Goal: Task Accomplishment & Management: Complete application form

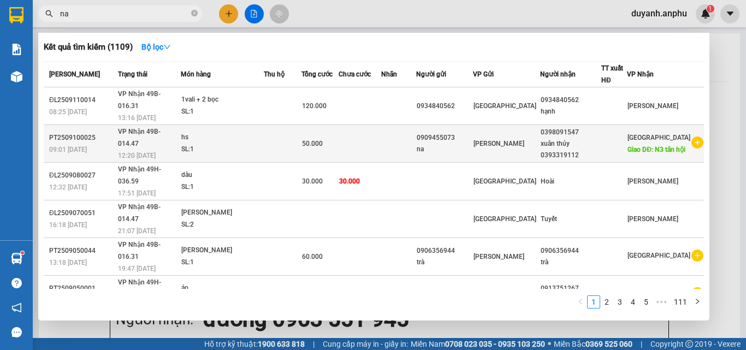
type input "na"
click at [692, 136] on icon "plus-circle" at bounding box center [697, 142] width 12 height 12
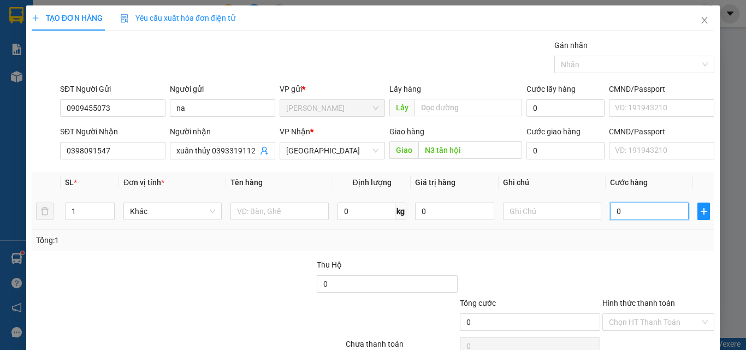
click at [632, 215] on input "0" at bounding box center [649, 211] width 79 height 17
type input "4"
type input "40"
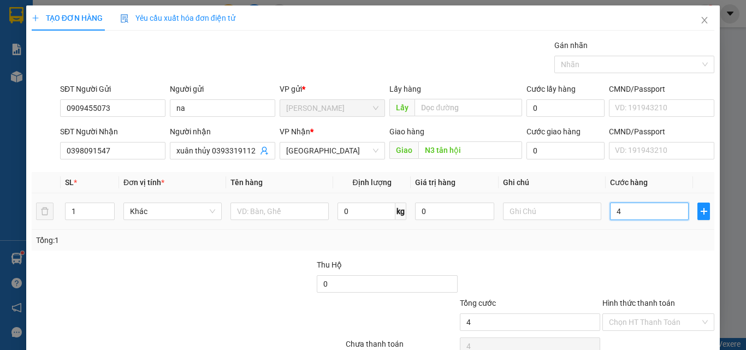
type input "40"
type input "400"
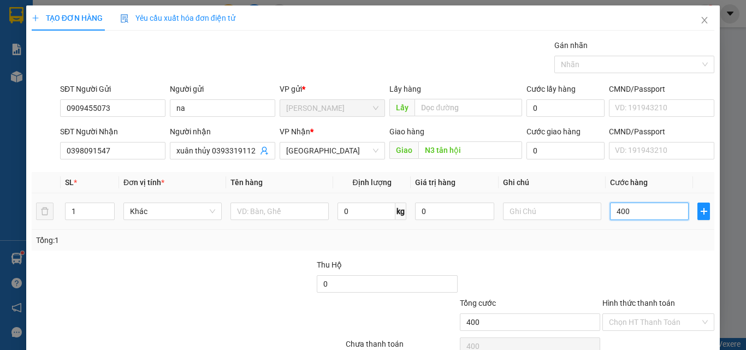
type input "40"
type input "4"
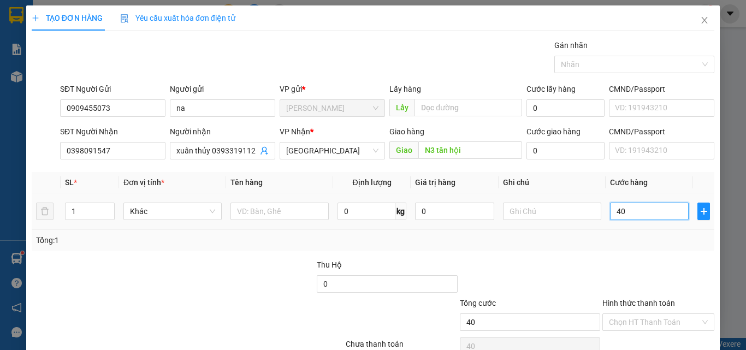
type input "4"
type input "0"
type input "04"
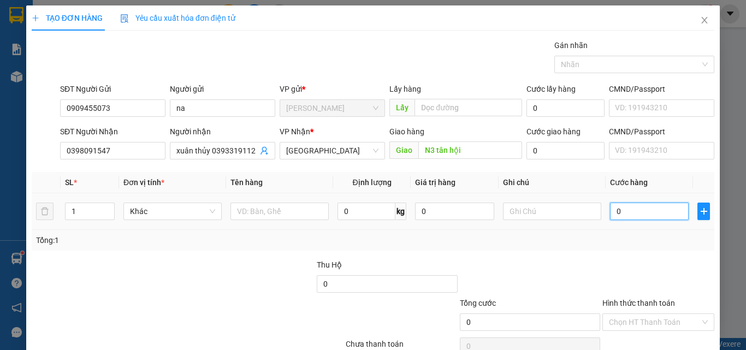
type input "4"
type input "040"
type input "40"
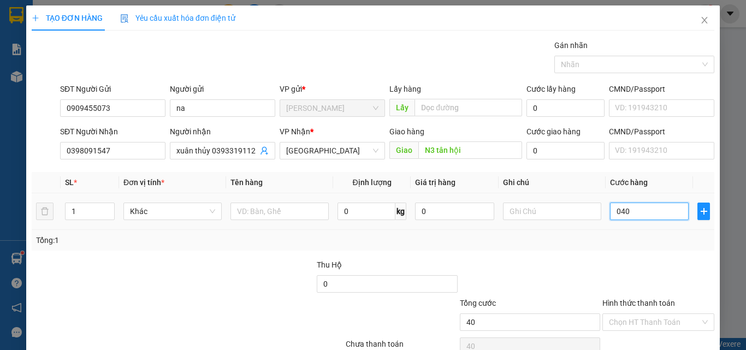
type input "04"
type input "4"
type input "0"
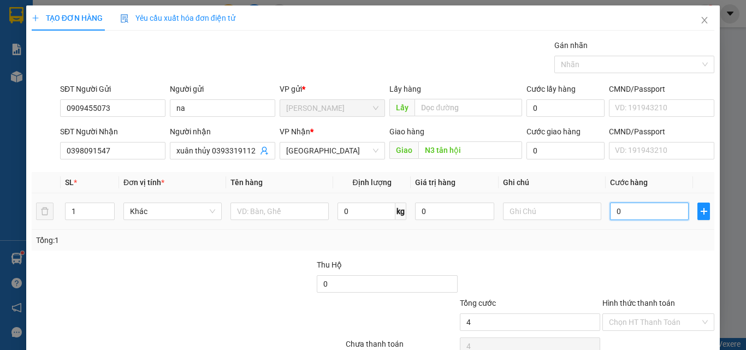
type input "0"
type input "04"
type input "4"
type input "0"
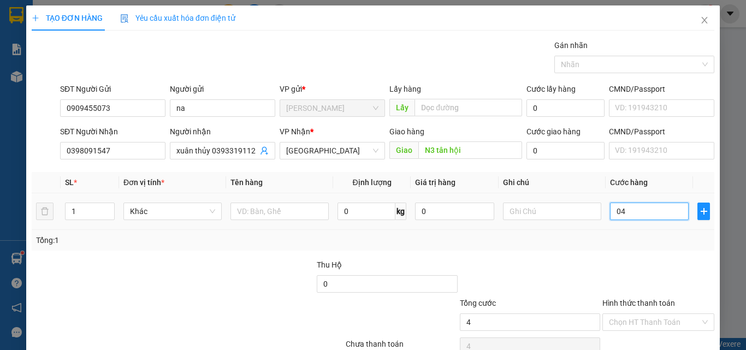
type input "0"
type input "04"
type input "4"
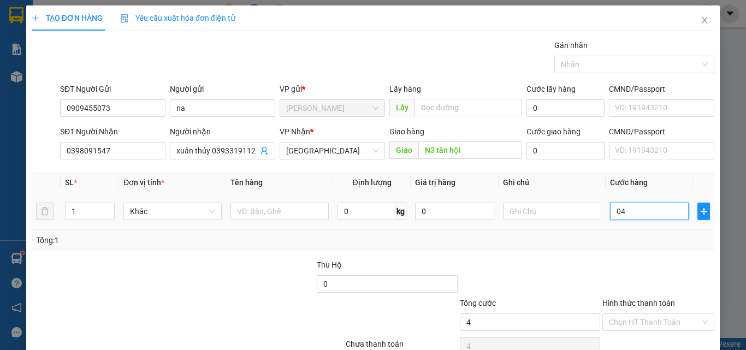
type input "040"
type input "40"
type input "0.400"
type input "400"
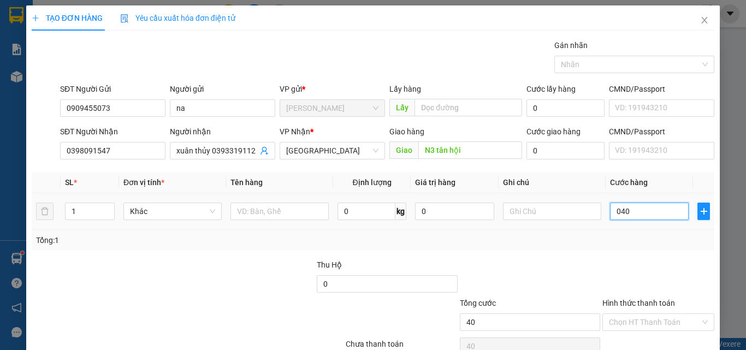
type input "400"
type input "040"
type input "40"
type input "04"
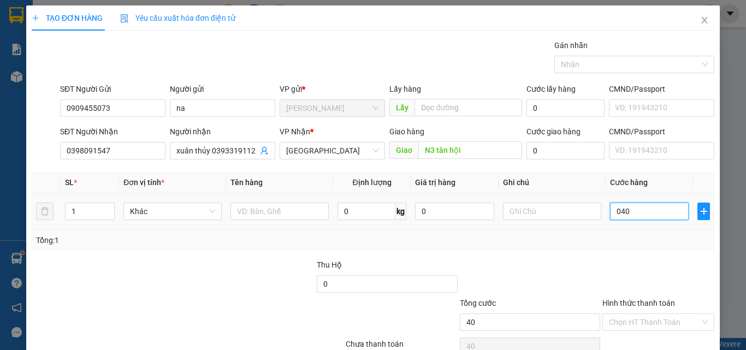
type input "4"
type input "0"
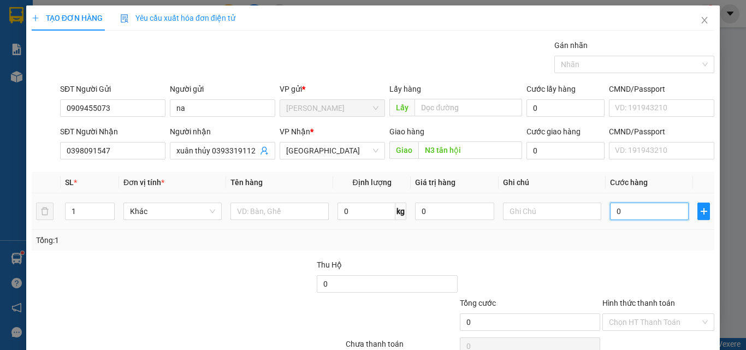
drag, startPoint x: 624, startPoint y: 205, endPoint x: 604, endPoint y: 209, distance: 20.7
click at [610, 209] on input "0" at bounding box center [649, 211] width 79 height 17
type input "4"
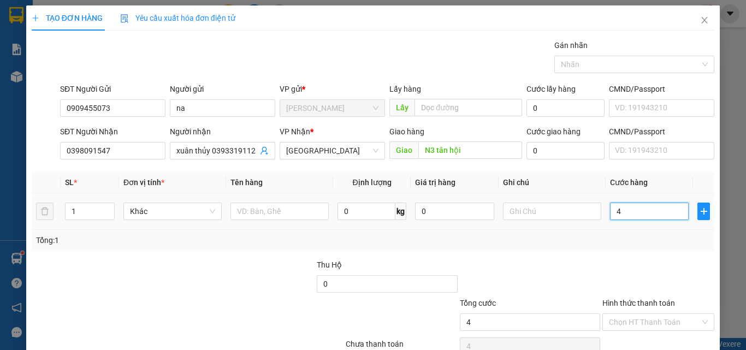
type input "40"
type input "400"
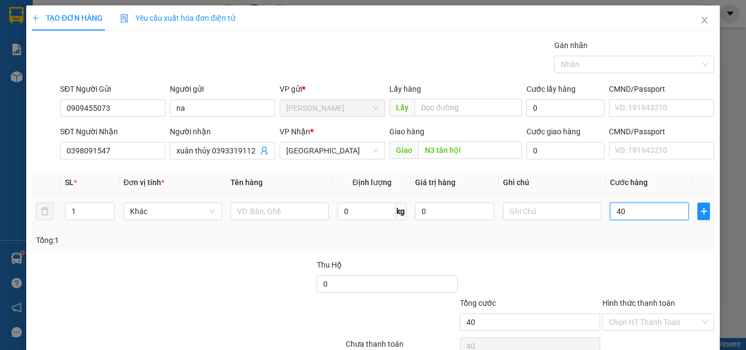
type input "400"
type input "4.000"
type input "40.000"
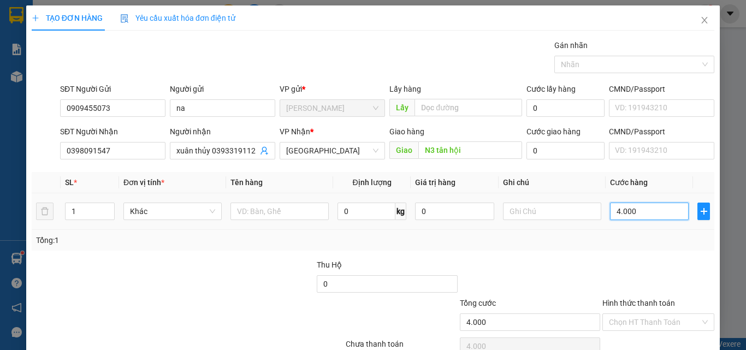
type input "40.000"
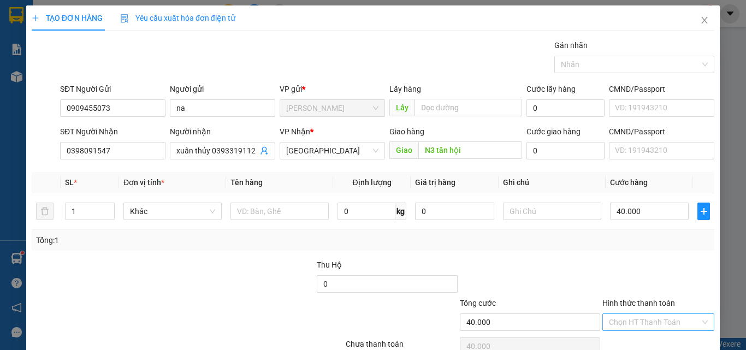
click at [639, 320] on input "Hình thức thanh toán" at bounding box center [654, 322] width 91 height 16
click at [644, 276] on div "Tại văn phòng" at bounding box center [651, 282] width 111 height 17
type input "0"
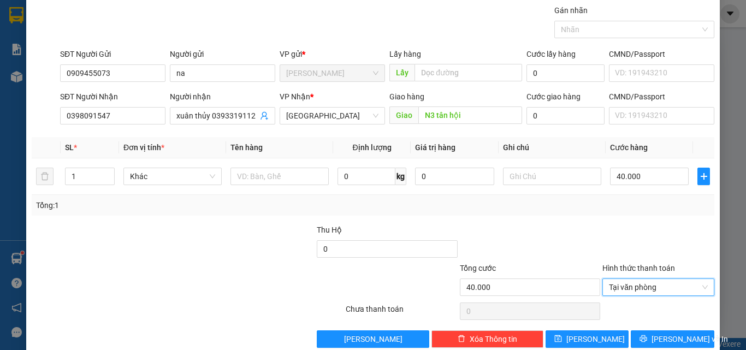
scroll to position [54, 0]
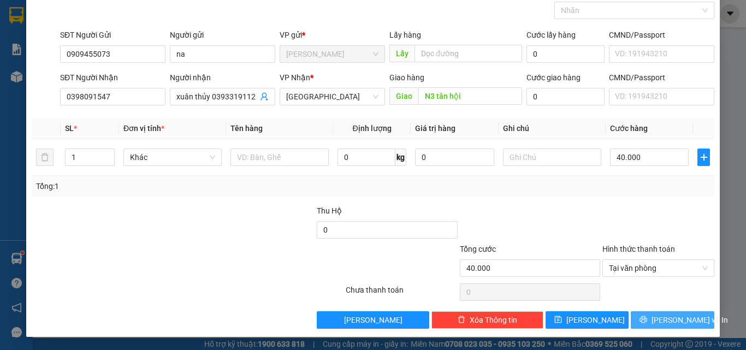
click at [647, 322] on icon "printer" at bounding box center [643, 320] width 8 height 8
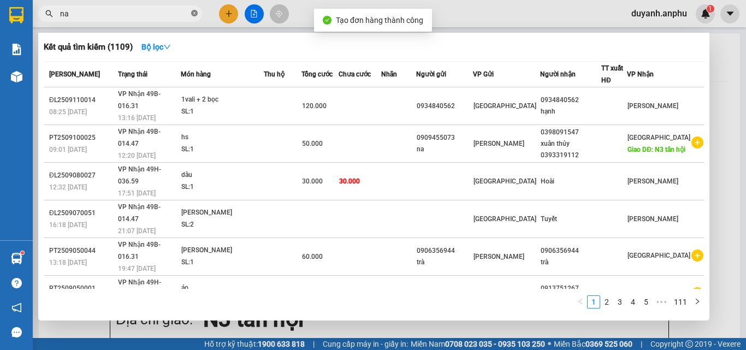
click at [196, 11] on icon "close-circle" at bounding box center [194, 13] width 7 height 7
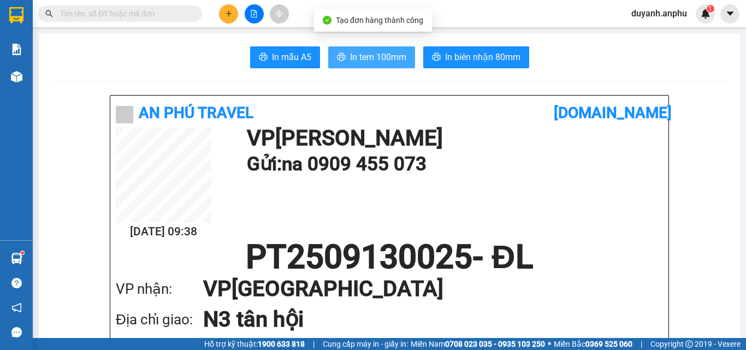
click at [351, 56] on span "In tem 100mm" at bounding box center [378, 57] width 56 height 14
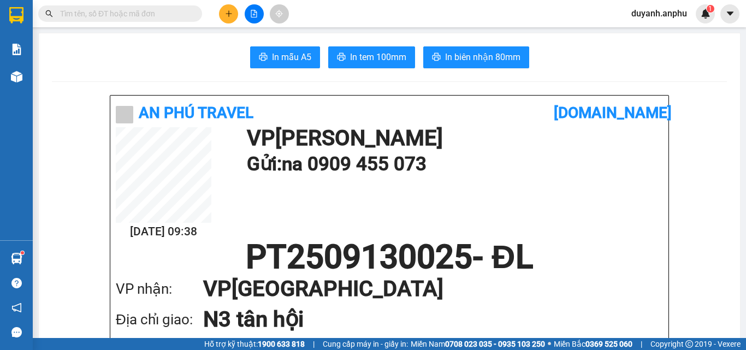
click at [221, 10] on button at bounding box center [228, 13] width 19 height 19
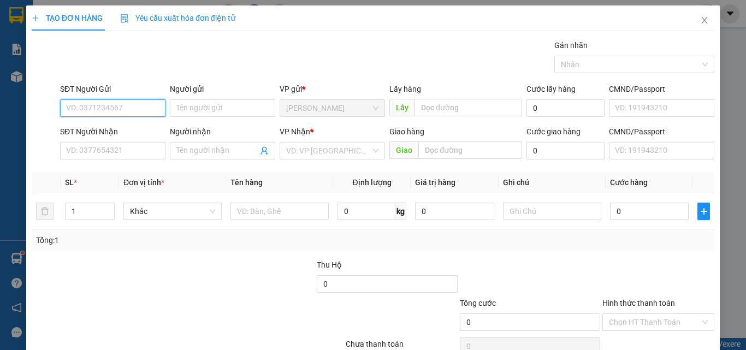
click at [131, 105] on input "SĐT Người Gửi" at bounding box center [112, 107] width 105 height 17
type input "0913828164"
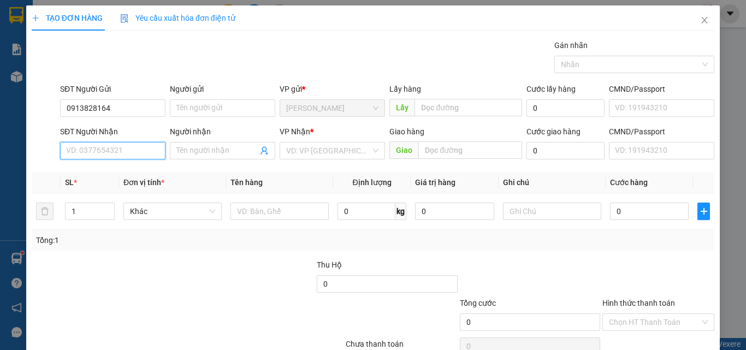
click at [115, 145] on input "SĐT Người Nhận" at bounding box center [112, 150] width 105 height 17
type input "0979810303"
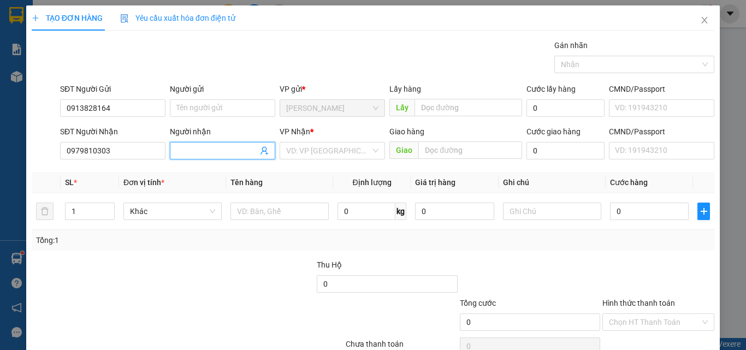
click at [191, 150] on input "Người nhận" at bounding box center [216, 151] width 81 height 12
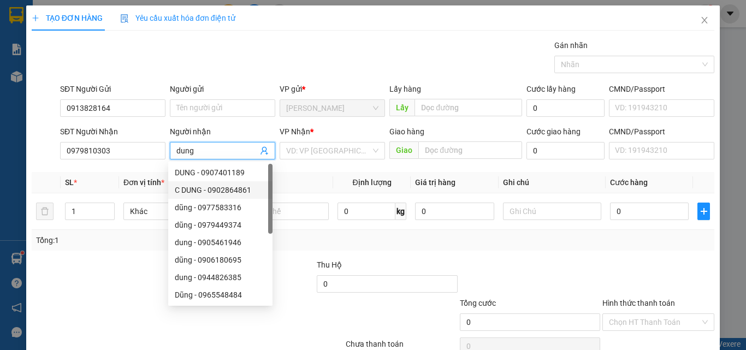
type input "dung"
click at [91, 273] on div at bounding box center [102, 278] width 142 height 38
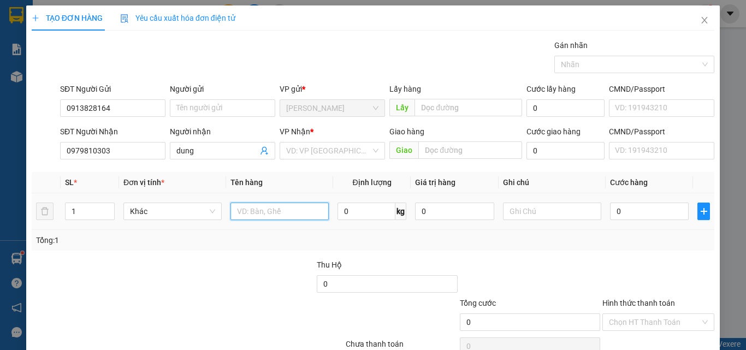
click at [273, 212] on input "text" at bounding box center [279, 211] width 98 height 17
type input "hai san"
click at [652, 213] on input "0" at bounding box center [649, 211] width 79 height 17
type input "3"
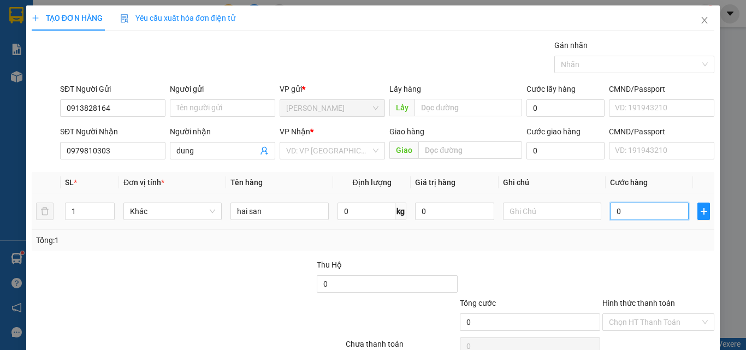
type input "3"
type input "30"
type input "30.000"
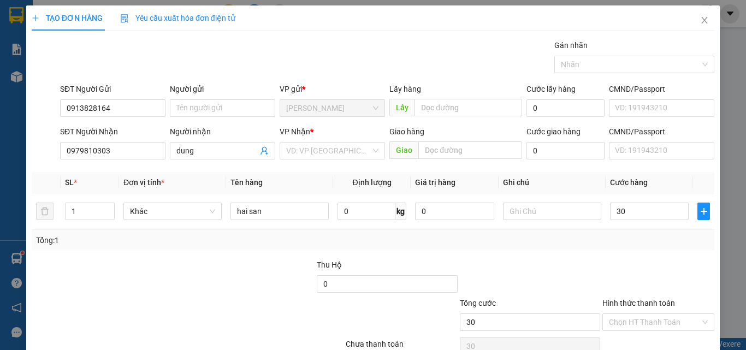
type input "30.000"
drag, startPoint x: 553, startPoint y: 248, endPoint x: 326, endPoint y: 194, distance: 233.0
click at [547, 248] on div "Tổng: 1" at bounding box center [373, 240] width 682 height 21
click at [289, 147] on input "search" at bounding box center [328, 150] width 85 height 16
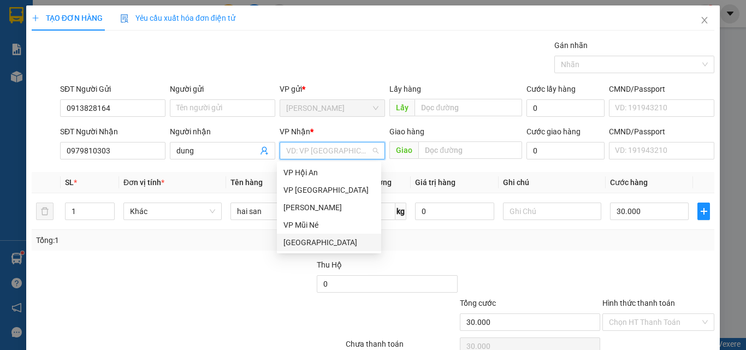
click at [303, 236] on div "[GEOGRAPHIC_DATA]" at bounding box center [329, 242] width 104 height 17
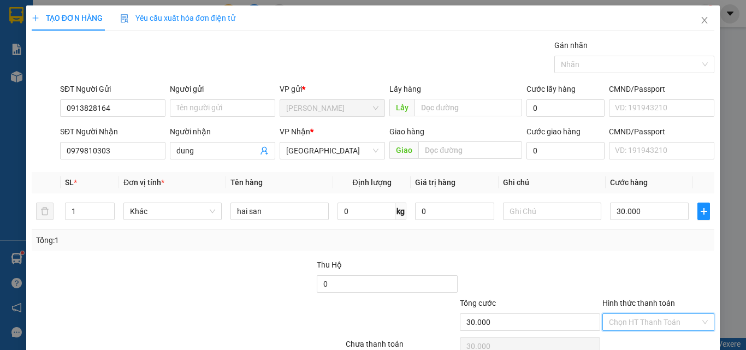
click at [653, 318] on input "Hình thức thanh toán" at bounding box center [654, 322] width 91 height 16
click at [636, 279] on div "Tại văn phòng" at bounding box center [652, 283] width 98 height 12
type input "0"
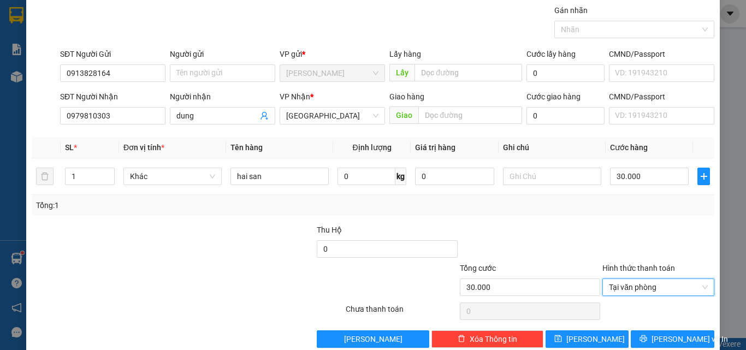
scroll to position [54, 0]
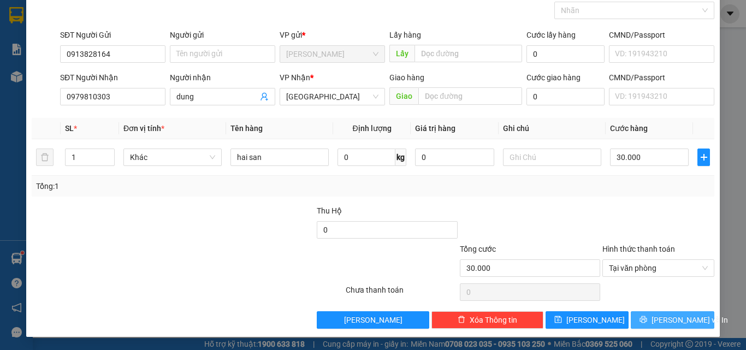
click at [662, 316] on span "[PERSON_NAME] và In" at bounding box center [689, 320] width 76 height 12
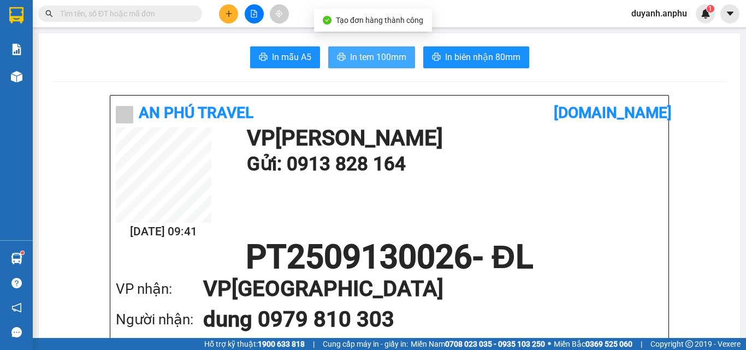
drag, startPoint x: 366, startPoint y: 62, endPoint x: 374, endPoint y: 57, distance: 9.5
click at [366, 62] on span "In tem 100mm" at bounding box center [378, 57] width 56 height 14
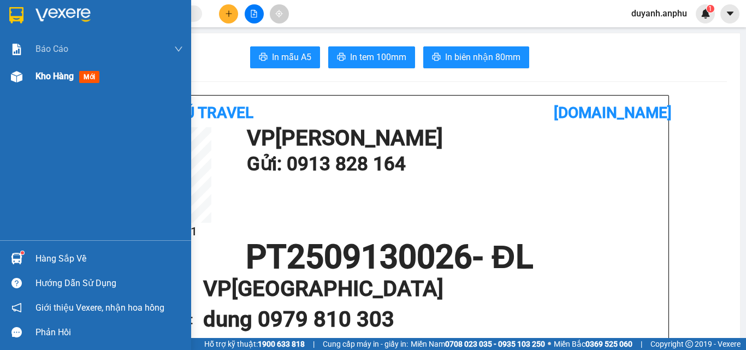
click at [58, 75] on span "Kho hàng" at bounding box center [54, 76] width 38 height 10
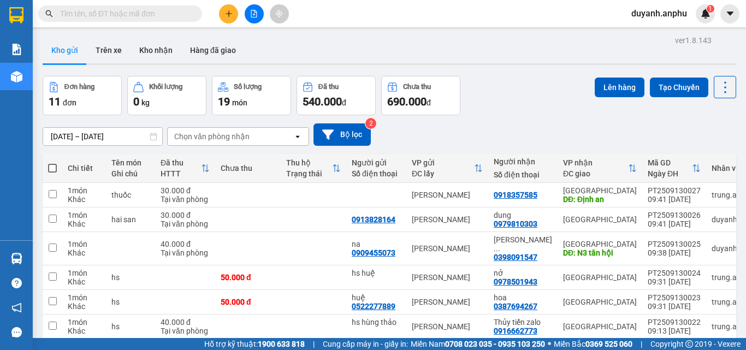
click at [156, 13] on input "text" at bounding box center [124, 14] width 129 height 12
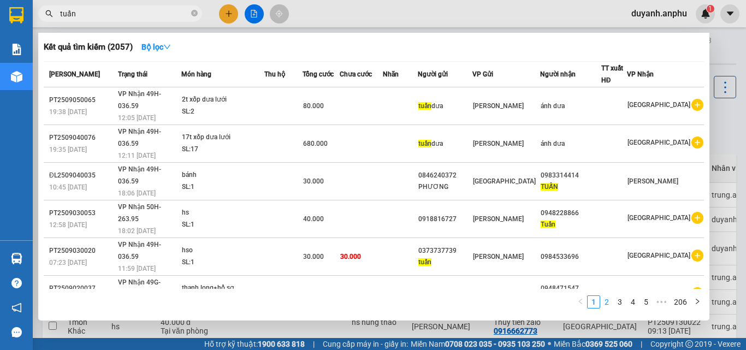
type input "tuấn"
click at [606, 303] on link "2" at bounding box center [606, 302] width 12 height 12
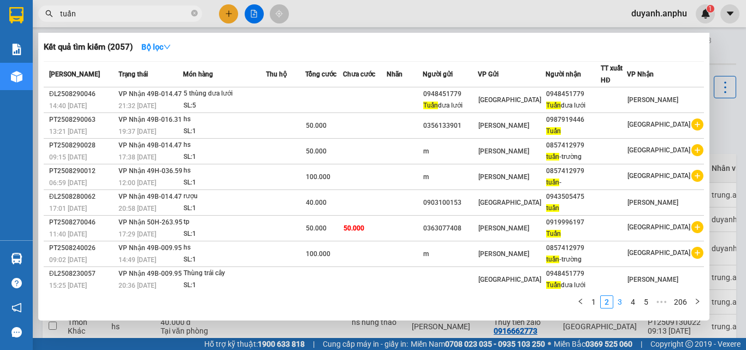
click at [622, 303] on link "3" at bounding box center [620, 302] width 12 height 12
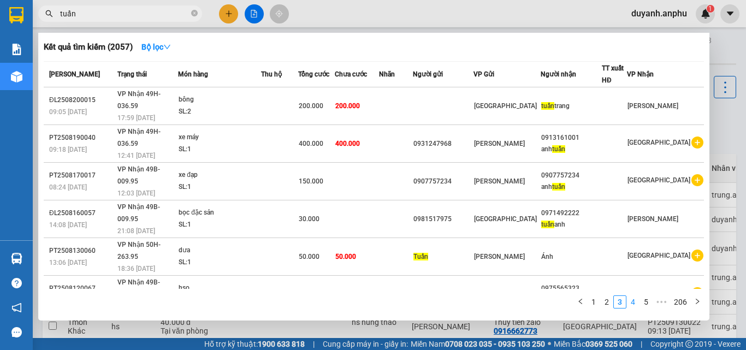
click at [636, 304] on link "4" at bounding box center [633, 302] width 12 height 12
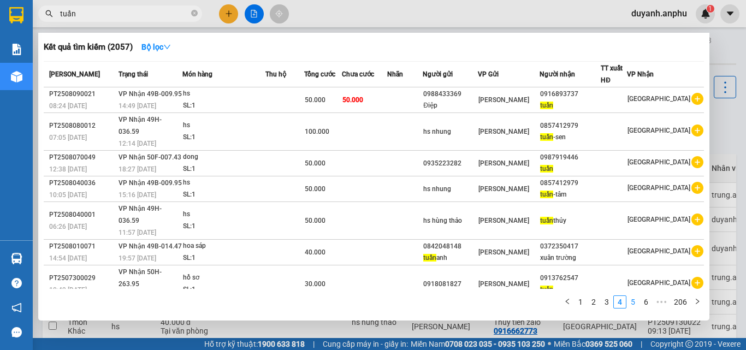
click at [639, 302] on link "5" at bounding box center [633, 302] width 12 height 12
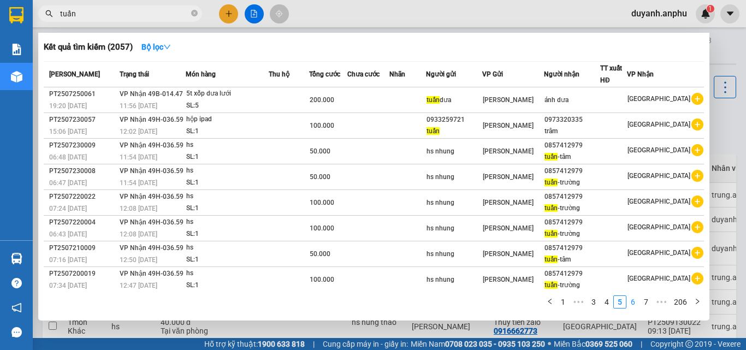
click at [636, 301] on link "6" at bounding box center [633, 302] width 12 height 12
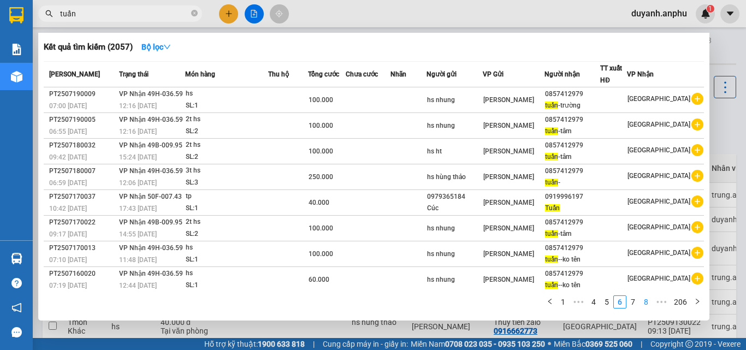
click at [645, 302] on link "8" at bounding box center [646, 302] width 12 height 12
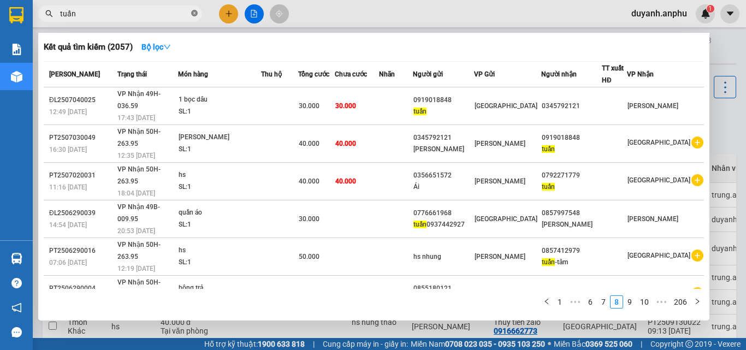
click at [195, 14] on icon "close-circle" at bounding box center [194, 13] width 7 height 7
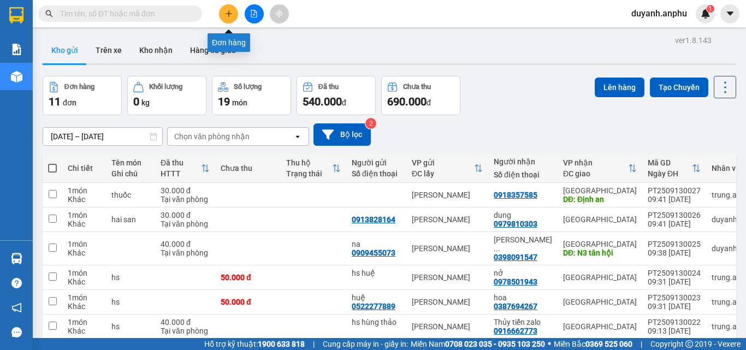
click at [224, 18] on button at bounding box center [228, 13] width 19 height 19
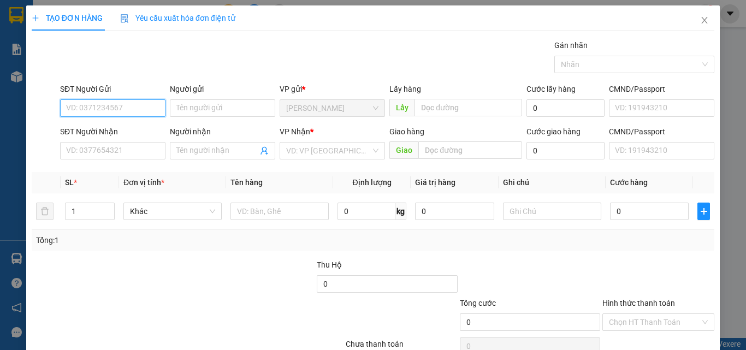
click at [112, 112] on input "SĐT Người Gửi" at bounding box center [112, 107] width 105 height 17
click at [121, 129] on div "0972989020" at bounding box center [111, 130] width 91 height 12
type input "0972989020"
type input "0916350456"
type input "400.000"
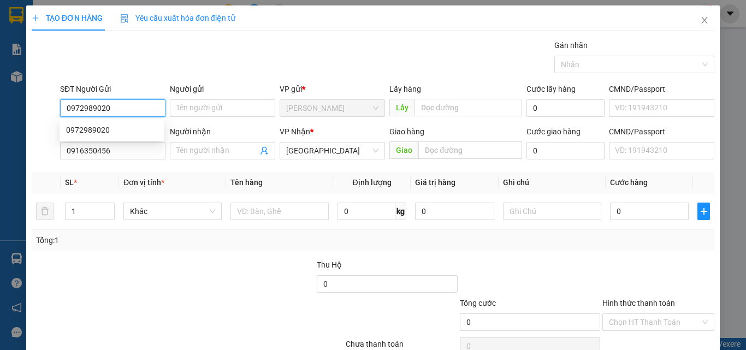
type input "400.000"
type input "0972989020"
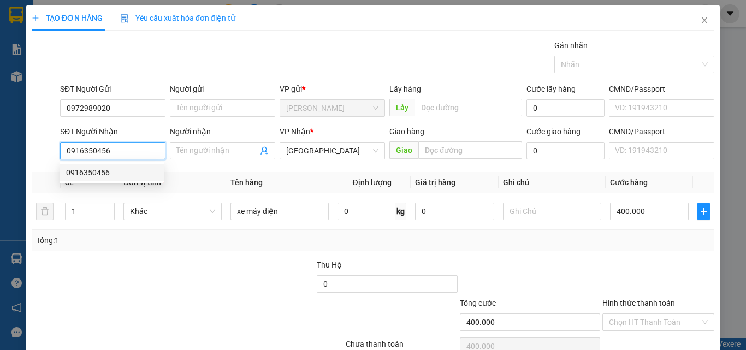
drag, startPoint x: 122, startPoint y: 152, endPoint x: 53, endPoint y: 152, distance: 69.3
click at [53, 152] on div "SĐT Người Nhận 0916350456 Người nhận Tên người nhận VP Nhận * Đà Lạt Giao hàng …" at bounding box center [373, 145] width 684 height 38
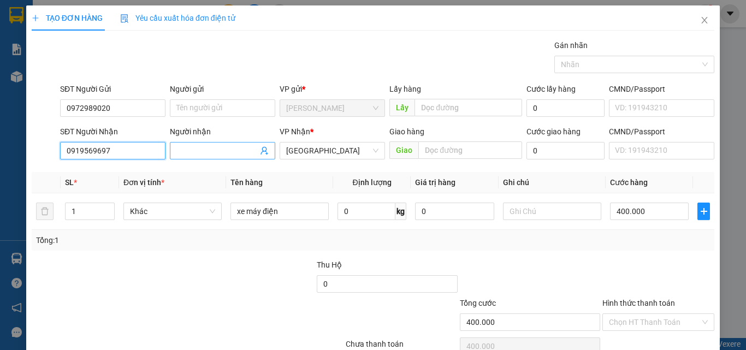
type input "0919569697"
click at [223, 151] on input "Người nhận" at bounding box center [216, 151] width 81 height 12
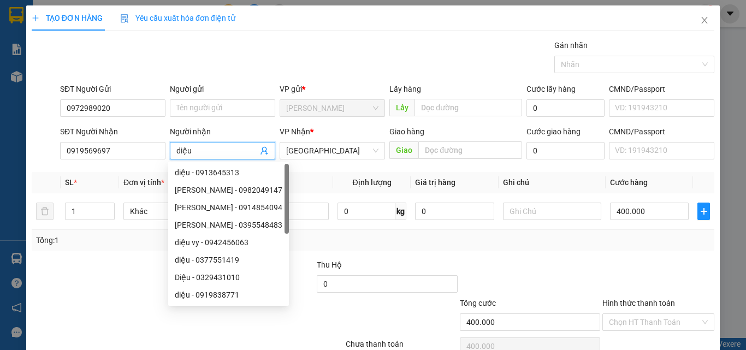
type input "diệu"
click at [97, 266] on div at bounding box center [102, 278] width 142 height 38
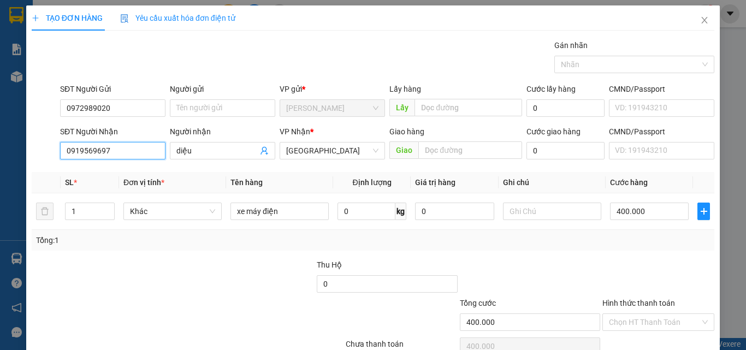
click at [103, 152] on input "0919569697" at bounding box center [112, 150] width 105 height 17
type input "0919569657"
click at [182, 272] on div at bounding box center [244, 278] width 142 height 38
type input "0"
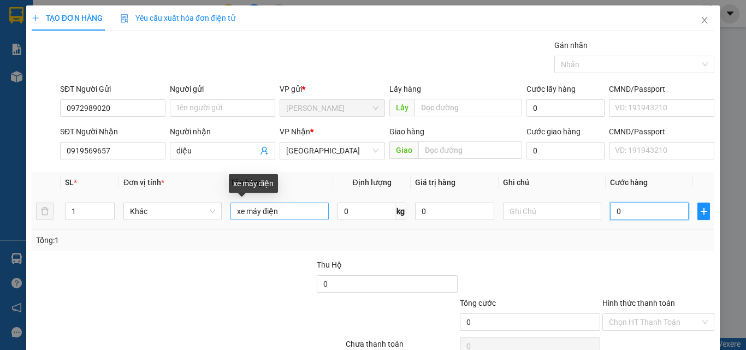
type input "0"
drag, startPoint x: 293, startPoint y: 209, endPoint x: 228, endPoint y: 215, distance: 65.2
click at [230, 215] on input "xe máy điện" at bounding box center [279, 211] width 98 height 17
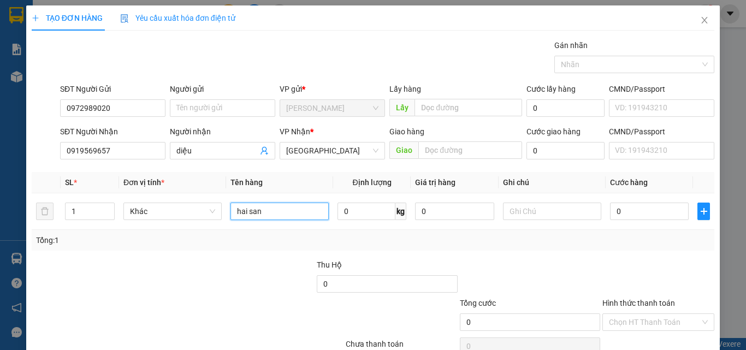
type input "hai san"
click at [579, 252] on div "Transit Pickup Surcharge Ids Transit Deliver Surcharge Ids Transit Deliver Surc…" at bounding box center [373, 210] width 682 height 343
click at [656, 210] on input "0" at bounding box center [649, 211] width 79 height 17
type input "4"
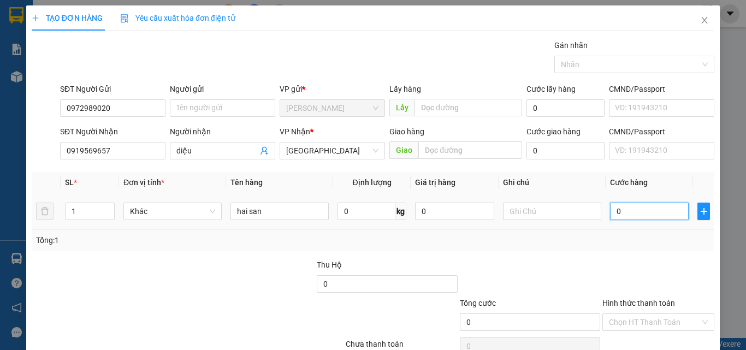
type input "4"
type input "40"
type input "400"
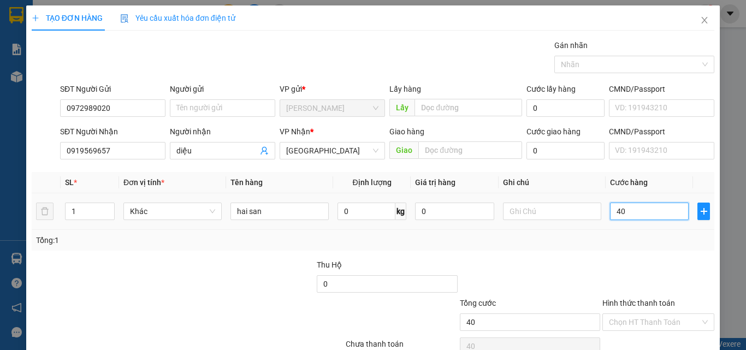
type input "400"
type input "4.000"
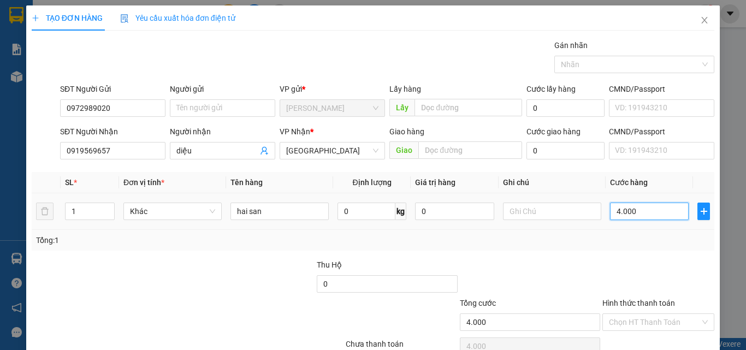
type input "40.000"
click at [604, 247] on div "Tổng: 1" at bounding box center [373, 240] width 682 height 21
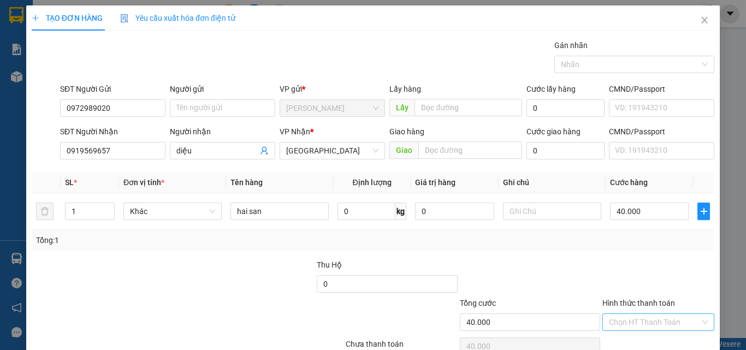
click at [651, 318] on input "Hình thức thanh toán" at bounding box center [654, 322] width 91 height 16
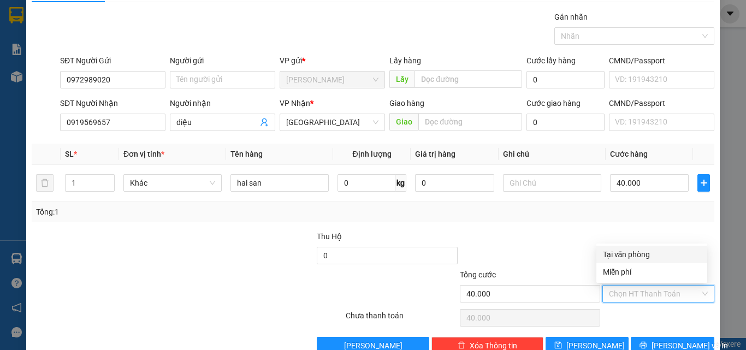
scroll to position [54, 0]
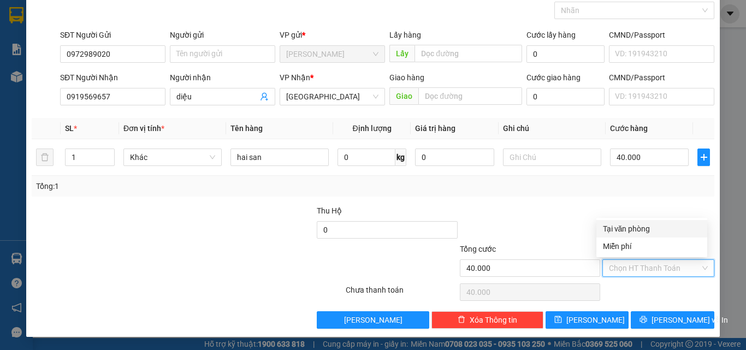
click at [642, 265] on input "Hình thức thanh toán" at bounding box center [654, 268] width 91 height 16
click at [635, 225] on div "Tại văn phòng" at bounding box center [652, 229] width 98 height 12
type input "0"
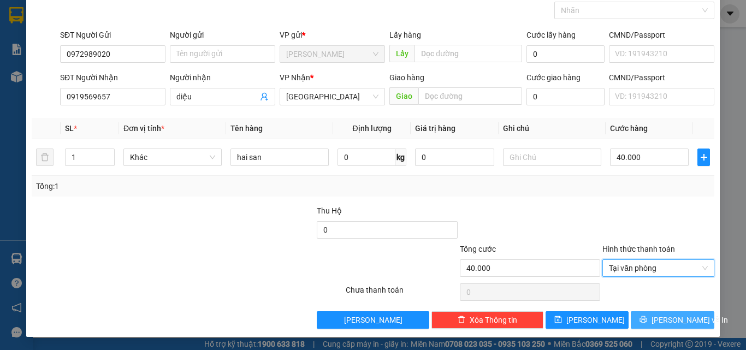
click at [656, 318] on span "[PERSON_NAME] và In" at bounding box center [689, 320] width 76 height 12
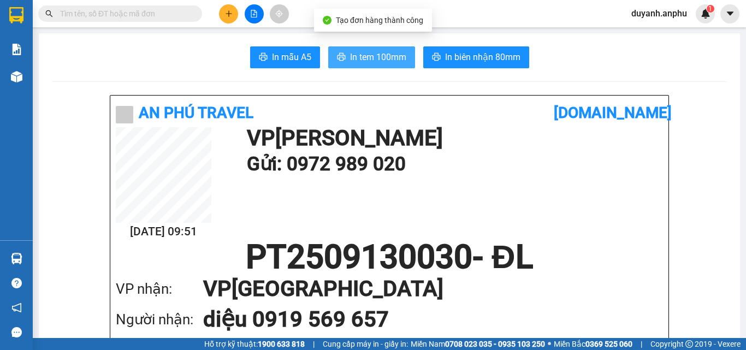
click at [372, 61] on span "In tem 100mm" at bounding box center [378, 57] width 56 height 14
click at [385, 55] on span "In tem 100mm" at bounding box center [378, 57] width 56 height 14
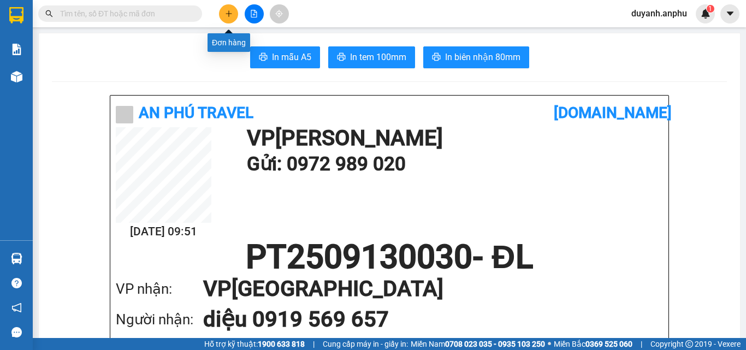
click at [231, 11] on icon "plus" at bounding box center [229, 14] width 8 height 8
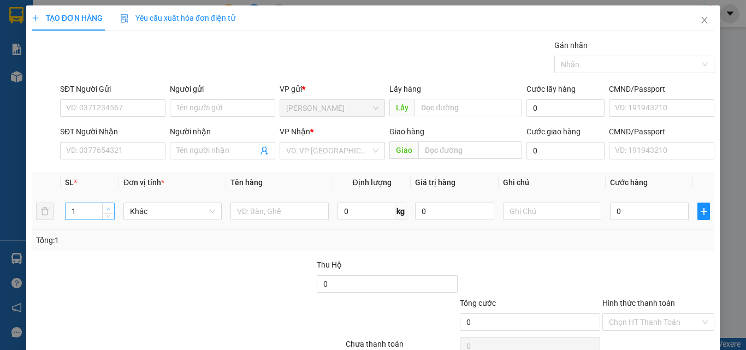
type input "2"
click at [108, 208] on icon "up" at bounding box center [108, 208] width 3 height 2
click at [628, 208] on input "0" at bounding box center [649, 211] width 79 height 17
type input "7"
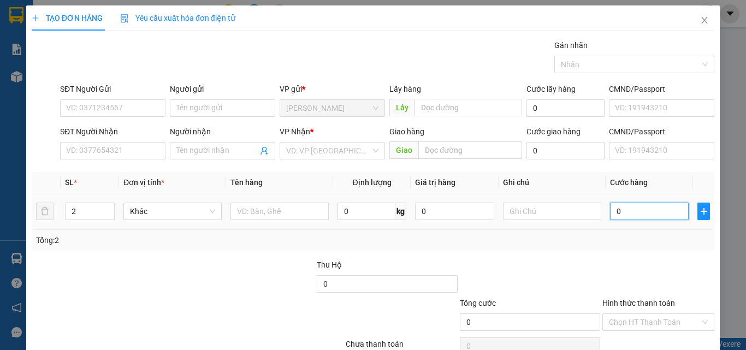
type input "7"
type input "70"
type input "70.000"
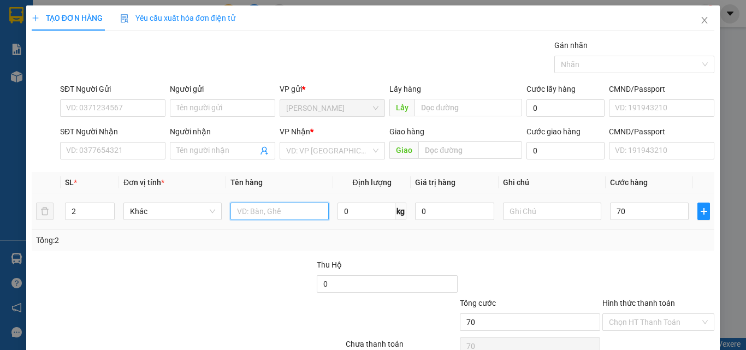
type input "70.000"
click at [266, 211] on input "text" at bounding box center [279, 211] width 98 height 17
type input "hsan"
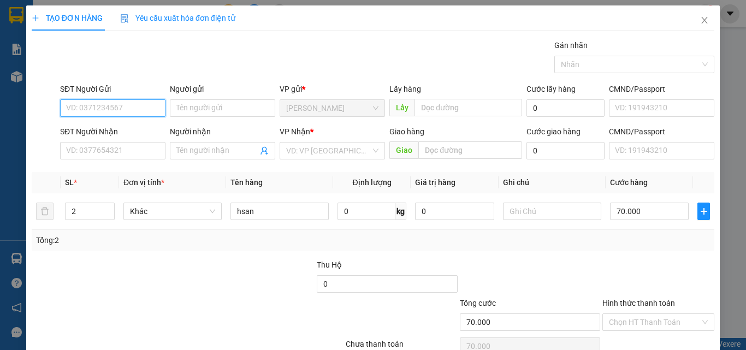
click at [111, 110] on input "SĐT Người Gửi" at bounding box center [112, 107] width 105 height 17
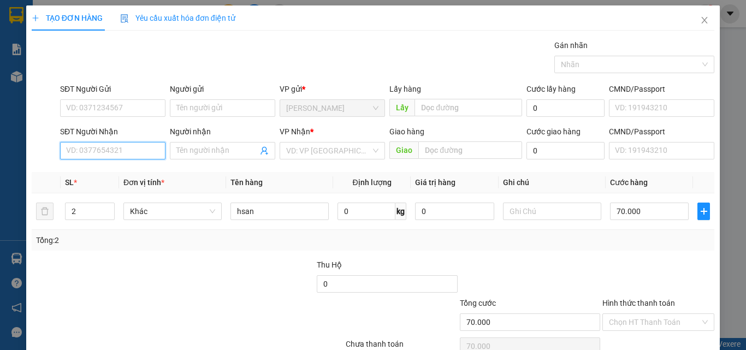
click at [113, 145] on input "SĐT Người Nhận" at bounding box center [112, 150] width 105 height 17
click at [292, 152] on input "search" at bounding box center [328, 150] width 85 height 16
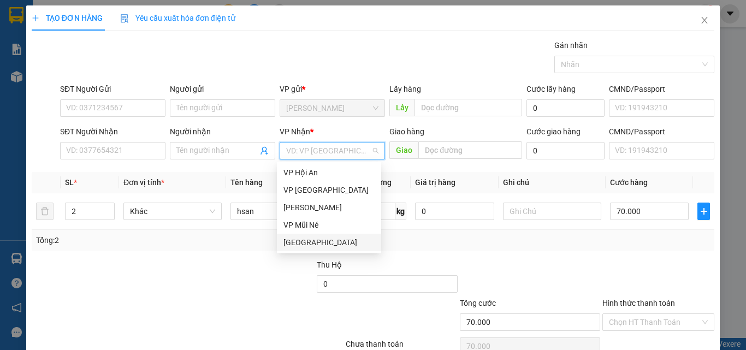
click at [316, 236] on div "[GEOGRAPHIC_DATA]" at bounding box center [328, 242] width 91 height 12
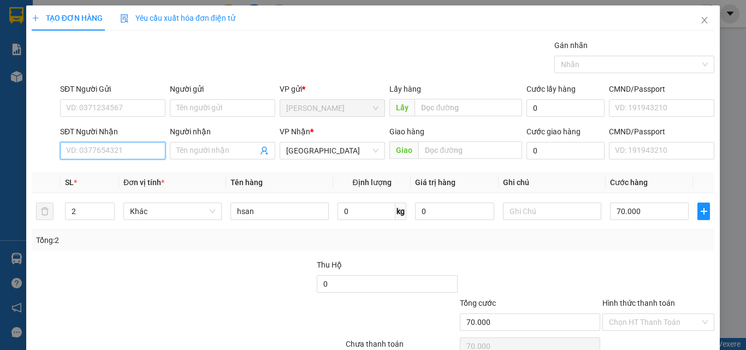
click at [81, 148] on input "SĐT Người Nhận" at bounding box center [112, 150] width 105 height 17
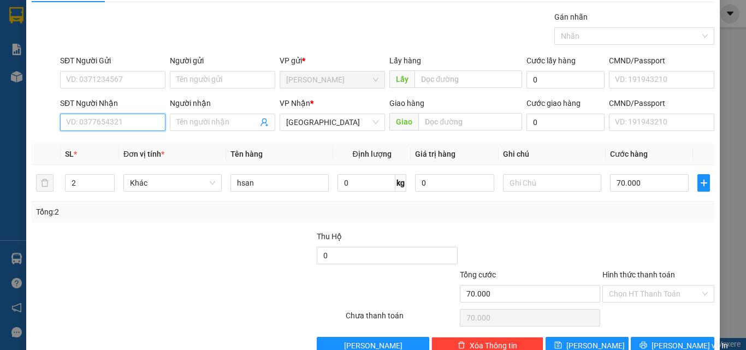
scroll to position [54, 0]
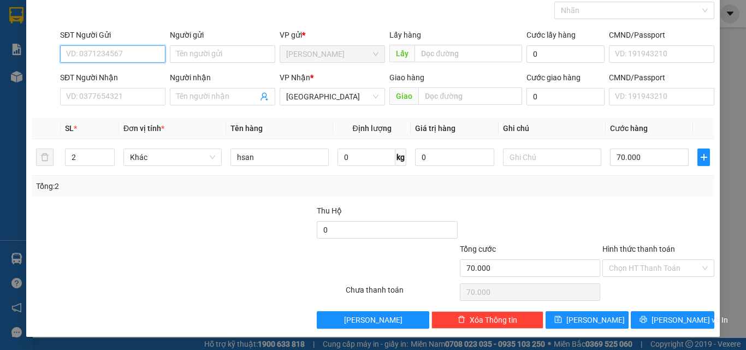
click at [91, 59] on input "SĐT Người Gửi" at bounding box center [112, 53] width 105 height 17
type input "0979671635"
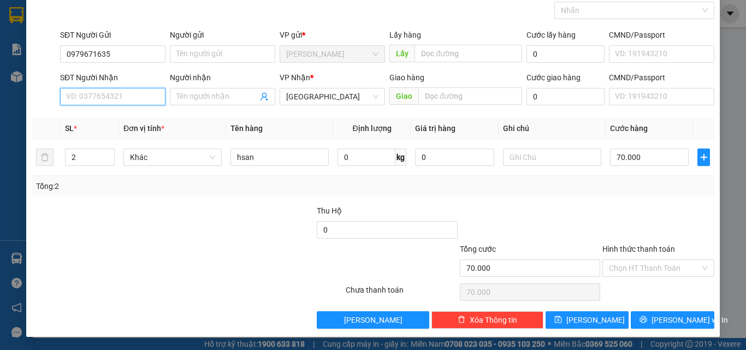
click at [92, 95] on input "SĐT Người Nhận" at bounding box center [112, 96] width 105 height 17
type input "0912390364"
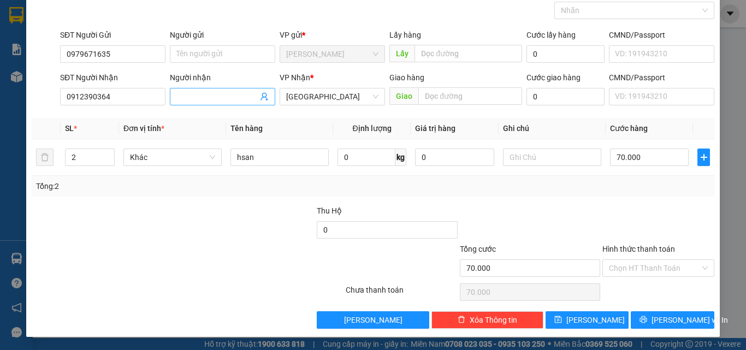
click at [187, 98] on input "Người nhận" at bounding box center [216, 97] width 81 height 12
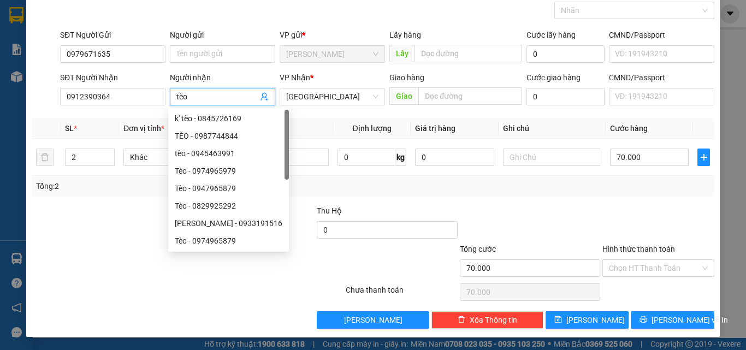
type input "tèo"
drag, startPoint x: 226, startPoint y: 294, endPoint x: 215, endPoint y: 284, distance: 15.1
click at [225, 294] on div at bounding box center [188, 292] width 314 height 22
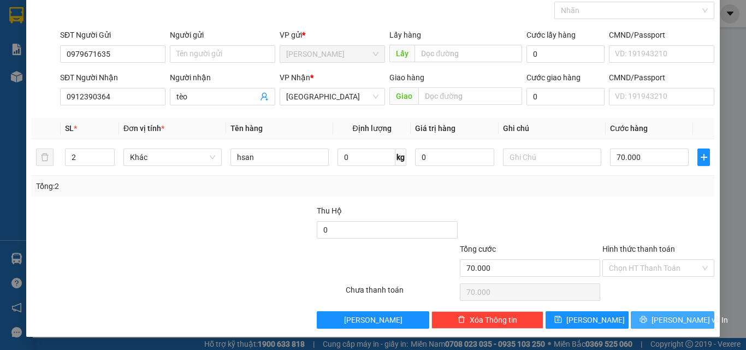
click at [655, 317] on button "[PERSON_NAME] và In" at bounding box center [672, 319] width 84 height 17
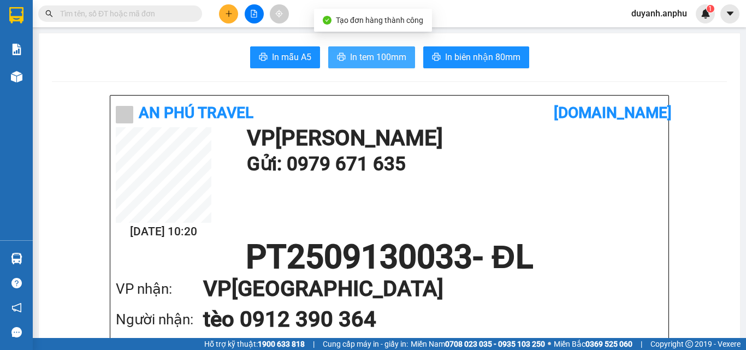
click at [384, 63] on span "In tem 100mm" at bounding box center [378, 57] width 56 height 14
click at [388, 57] on span "In tem 100mm" at bounding box center [378, 57] width 56 height 14
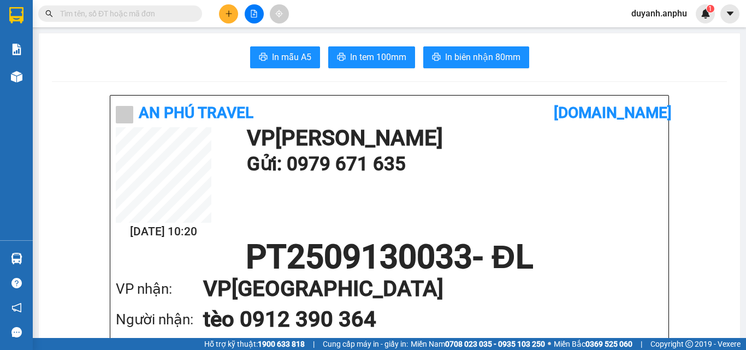
click at [192, 14] on span at bounding box center [194, 14] width 7 height 12
click at [133, 14] on input "text" at bounding box center [124, 14] width 129 height 12
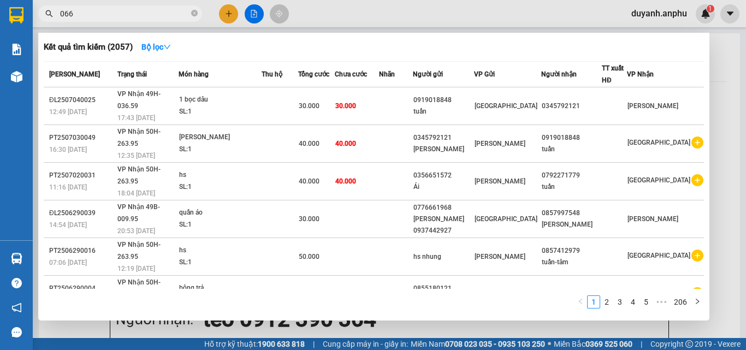
type input "0665"
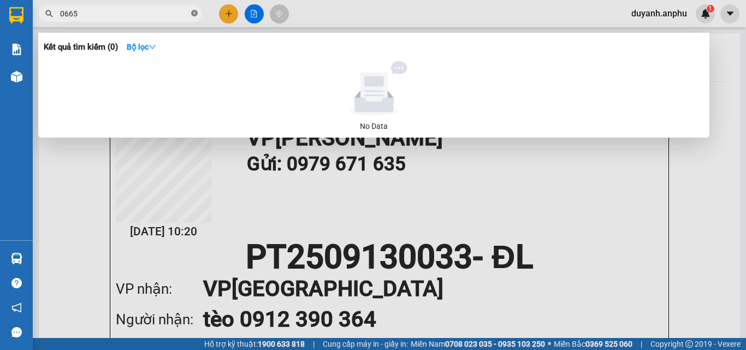
click at [195, 13] on icon "close-circle" at bounding box center [194, 13] width 7 height 7
